Goal: Information Seeking & Learning: Learn about a topic

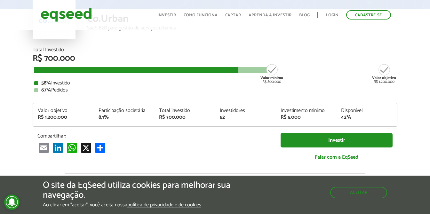
scroll to position [59, 0]
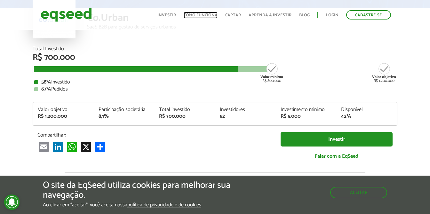
click at [201, 15] on link "Como funciona" at bounding box center [200, 15] width 34 height 4
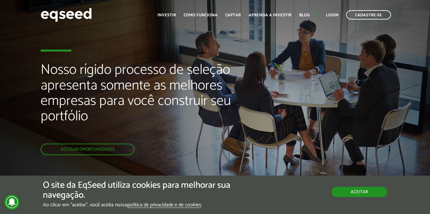
click at [356, 192] on button "Aceitar" at bounding box center [359, 192] width 56 height 10
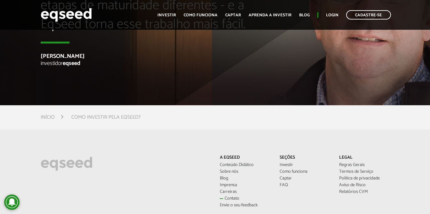
scroll to position [1494, 0]
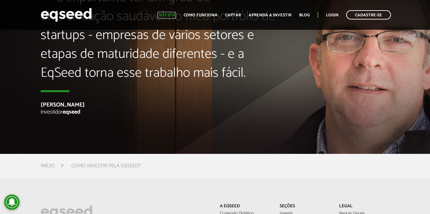
click at [169, 16] on link "Investir" at bounding box center [166, 15] width 19 height 4
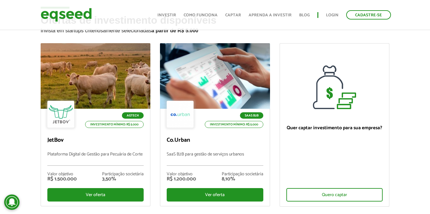
scroll to position [32, 0]
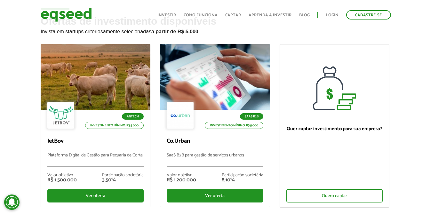
click at [402, 113] on div "Ofertas de investimento disponíveis Invista em startups criteriosamente selecio…" at bounding box center [215, 132] width 430 height 233
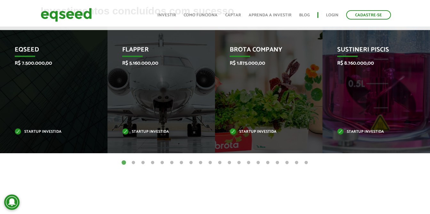
scroll to position [275, 0]
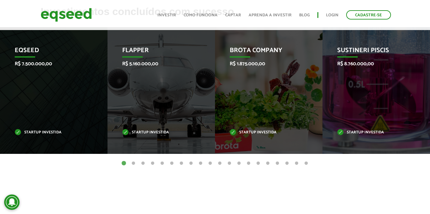
click at [133, 163] on button "2" at bounding box center [133, 163] width 6 height 6
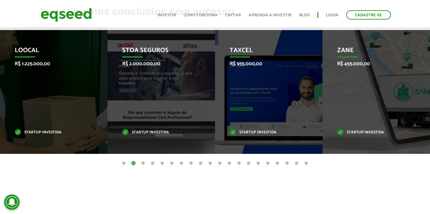
click at [143, 162] on button "3" at bounding box center [143, 163] width 6 height 6
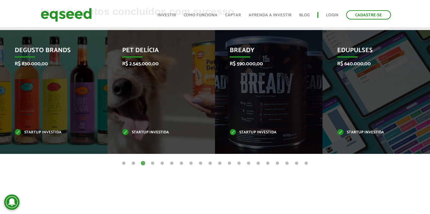
click at [154, 162] on button "4" at bounding box center [152, 163] width 6 height 6
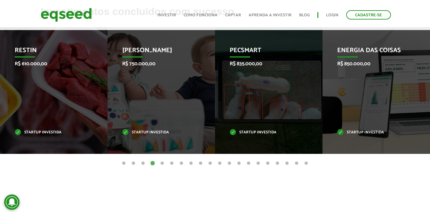
click at [160, 162] on button "5" at bounding box center [162, 163] width 6 height 6
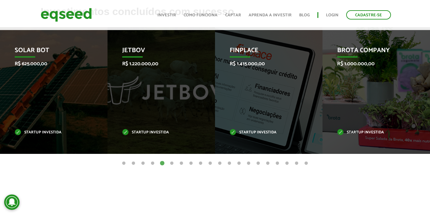
click at [171, 162] on button "6" at bounding box center [171, 163] width 6 height 6
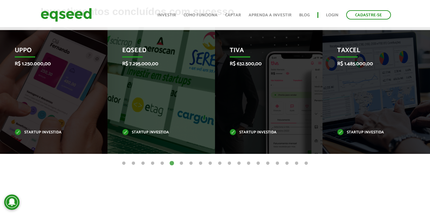
click at [182, 162] on button "7" at bounding box center [181, 163] width 6 height 6
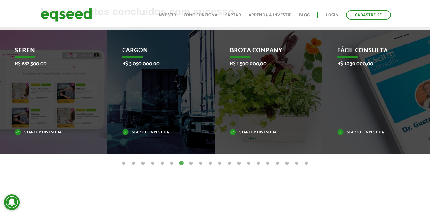
click at [191, 162] on button "8" at bounding box center [191, 163] width 6 height 6
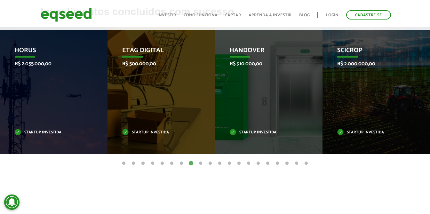
click at [200, 162] on button "9" at bounding box center [200, 163] width 6 height 6
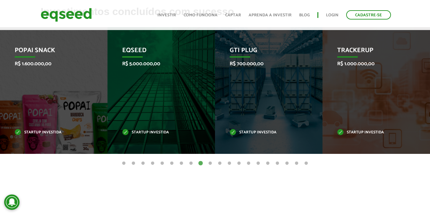
click at [210, 162] on button "10" at bounding box center [210, 163] width 6 height 6
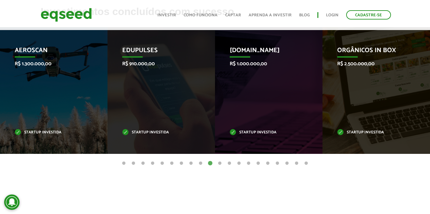
click at [220, 162] on button "11" at bounding box center [219, 163] width 6 height 6
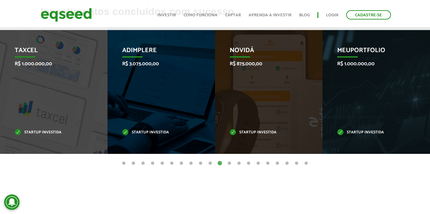
click at [229, 162] on button "12" at bounding box center [229, 163] width 6 height 6
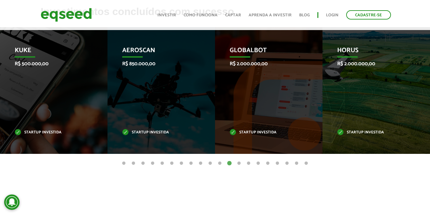
click at [238, 162] on button "13" at bounding box center [239, 163] width 6 height 6
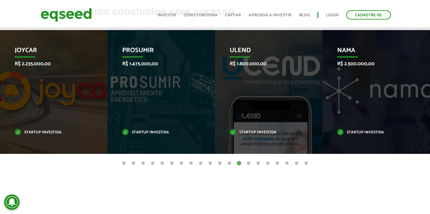
click at [248, 162] on button "14" at bounding box center [248, 163] width 6 height 6
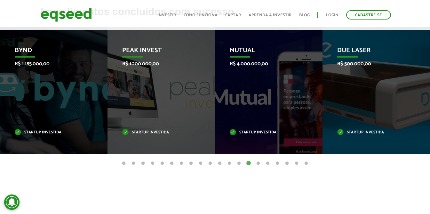
click at [258, 162] on button "15" at bounding box center [258, 163] width 6 height 6
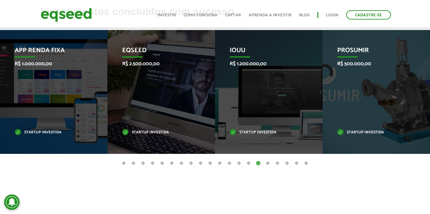
click at [268, 162] on button "16" at bounding box center [267, 163] width 6 height 6
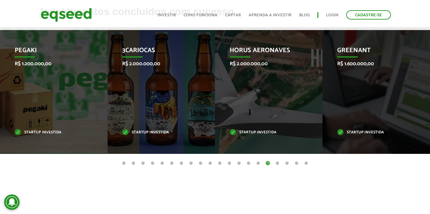
click at [277, 162] on button "17" at bounding box center [277, 163] width 6 height 6
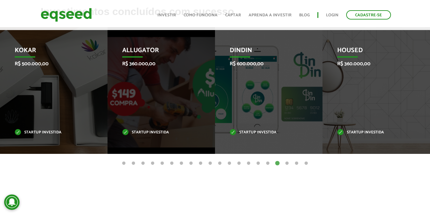
click at [287, 161] on button "18" at bounding box center [287, 163] width 6 height 6
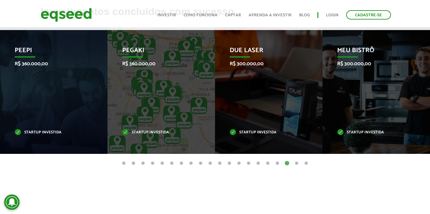
click at [297, 162] on button "19" at bounding box center [296, 163] width 6 height 6
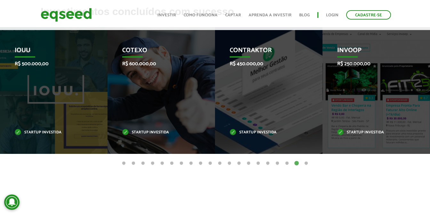
click at [306, 162] on button "20" at bounding box center [306, 163] width 6 height 6
